Goal: Check status

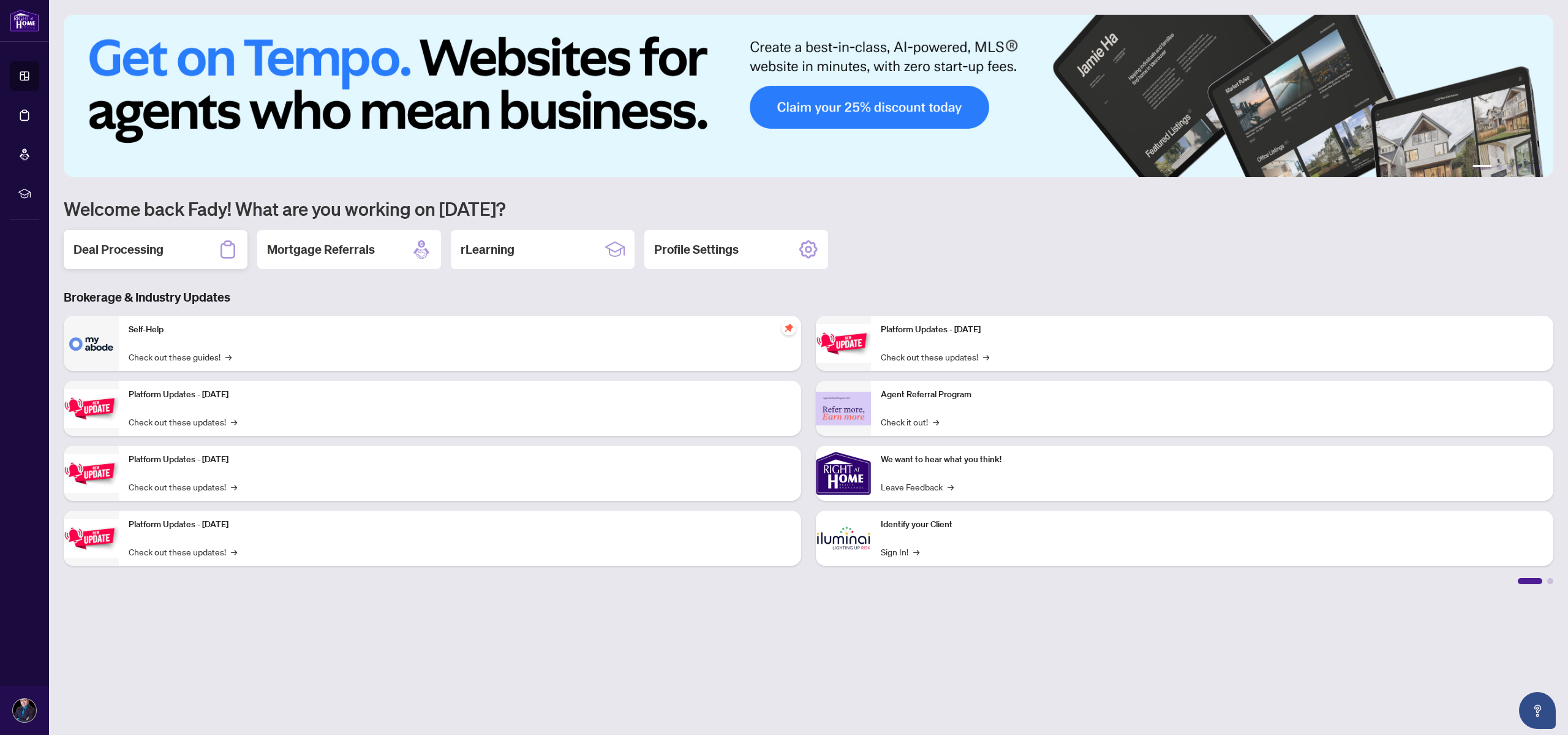
click at [168, 248] on div "Deal Processing" at bounding box center [156, 249] width 184 height 39
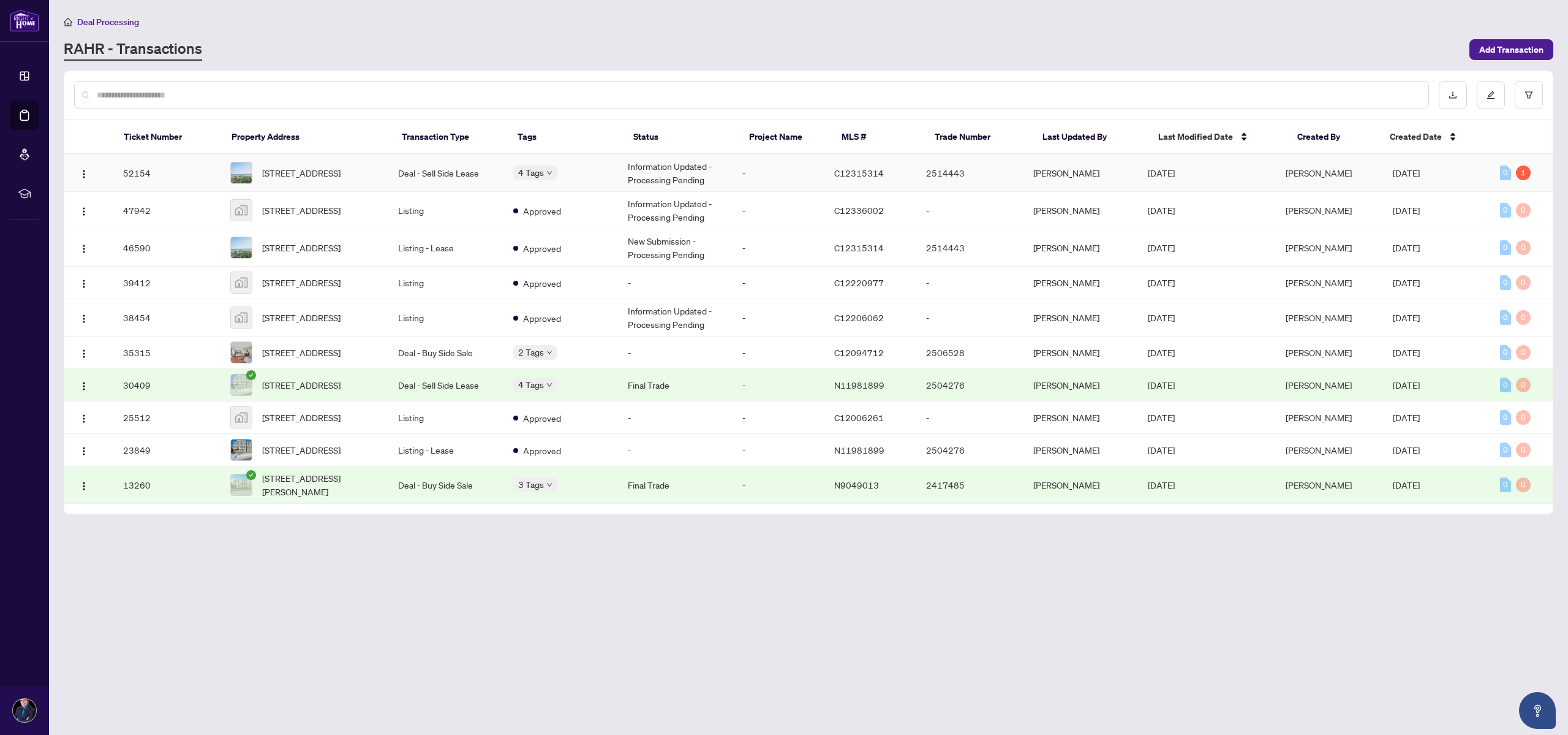
click at [728, 181] on td "Information Updated - Processing Pending" at bounding box center [675, 173] width 115 height 37
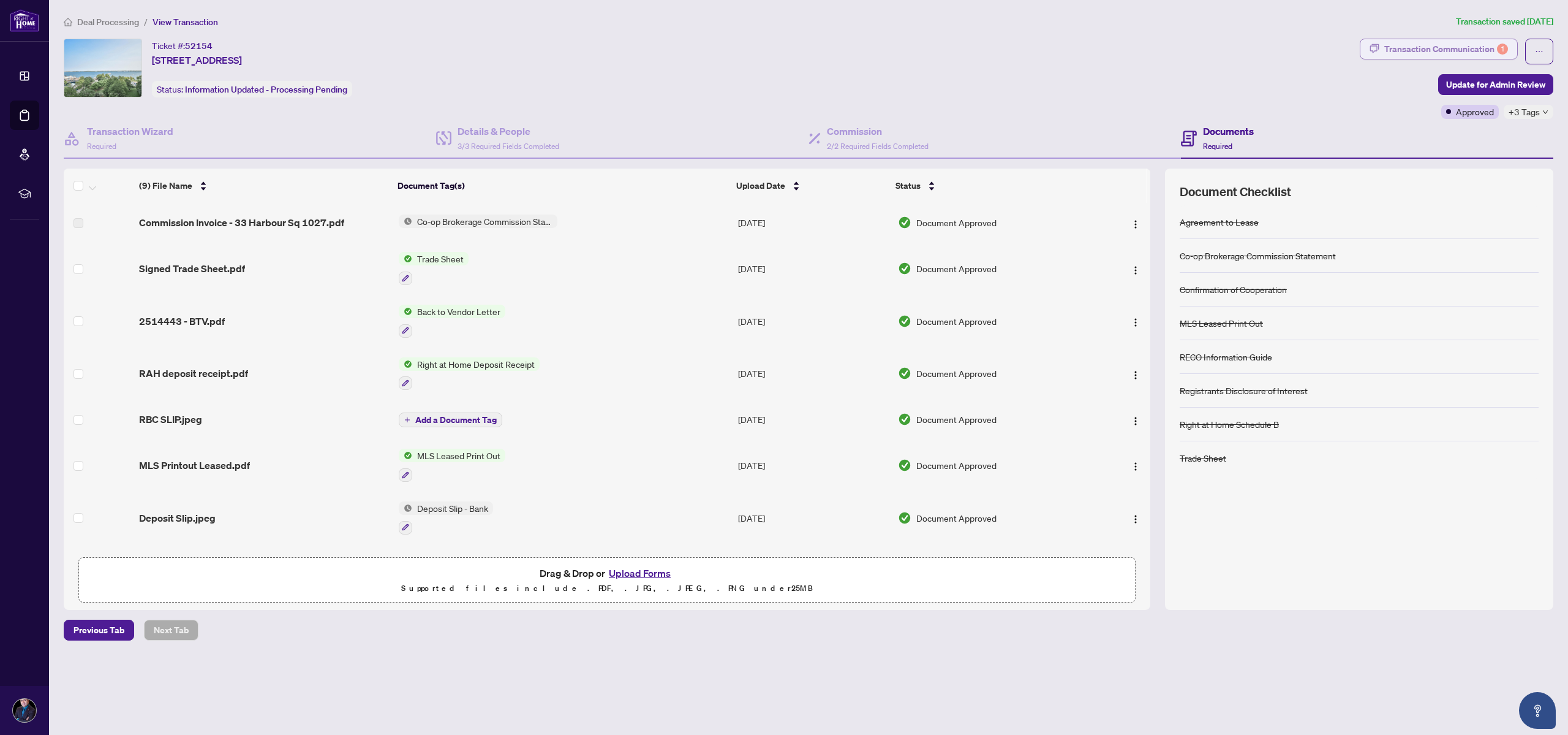
click at [1444, 48] on div "Transaction Communication 1" at bounding box center [1446, 49] width 124 height 20
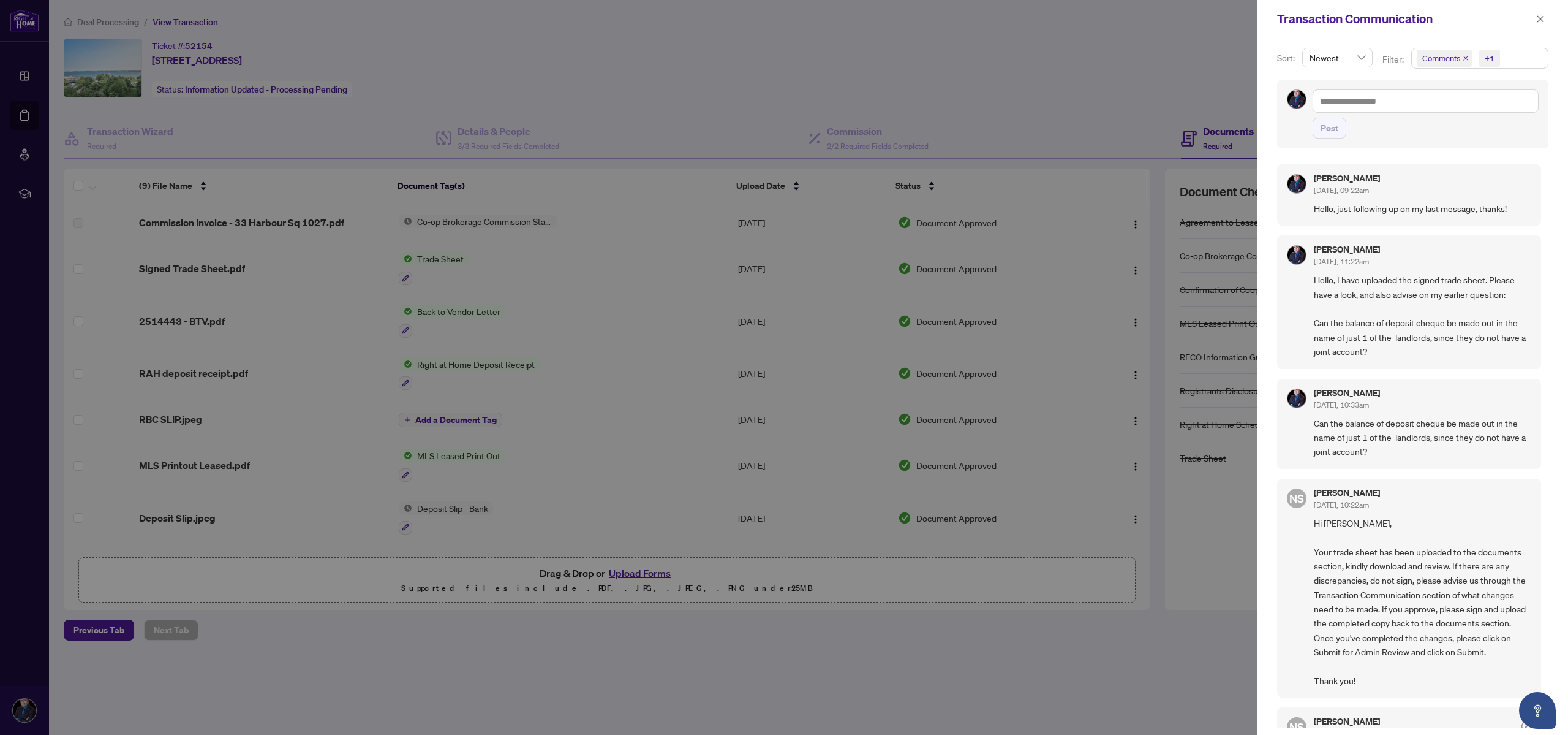
scroll to position [570, 0]
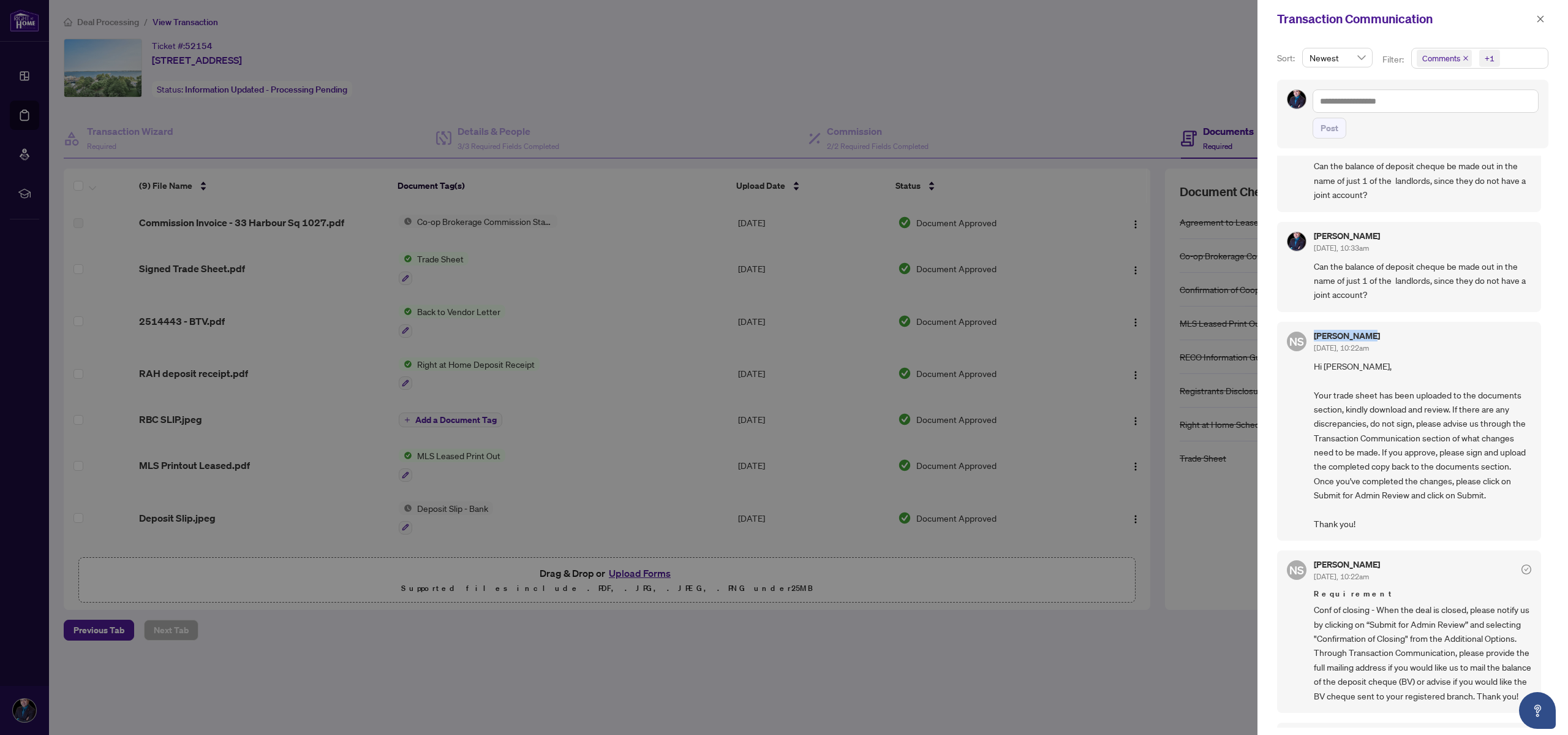
drag, startPoint x: 1374, startPoint y: 364, endPoint x: 1313, endPoint y: 363, distance: 61.0
click at [1313, 363] on div "NS [PERSON_NAME] [DATE], 10:22am Hi [PERSON_NAME], Your trade sheet has been up…" at bounding box center [1409, 431] width 264 height 220
click at [1535, 19] on button "button" at bounding box center [1541, 19] width 16 height 15
